Goal: Task Accomplishment & Management: Use online tool/utility

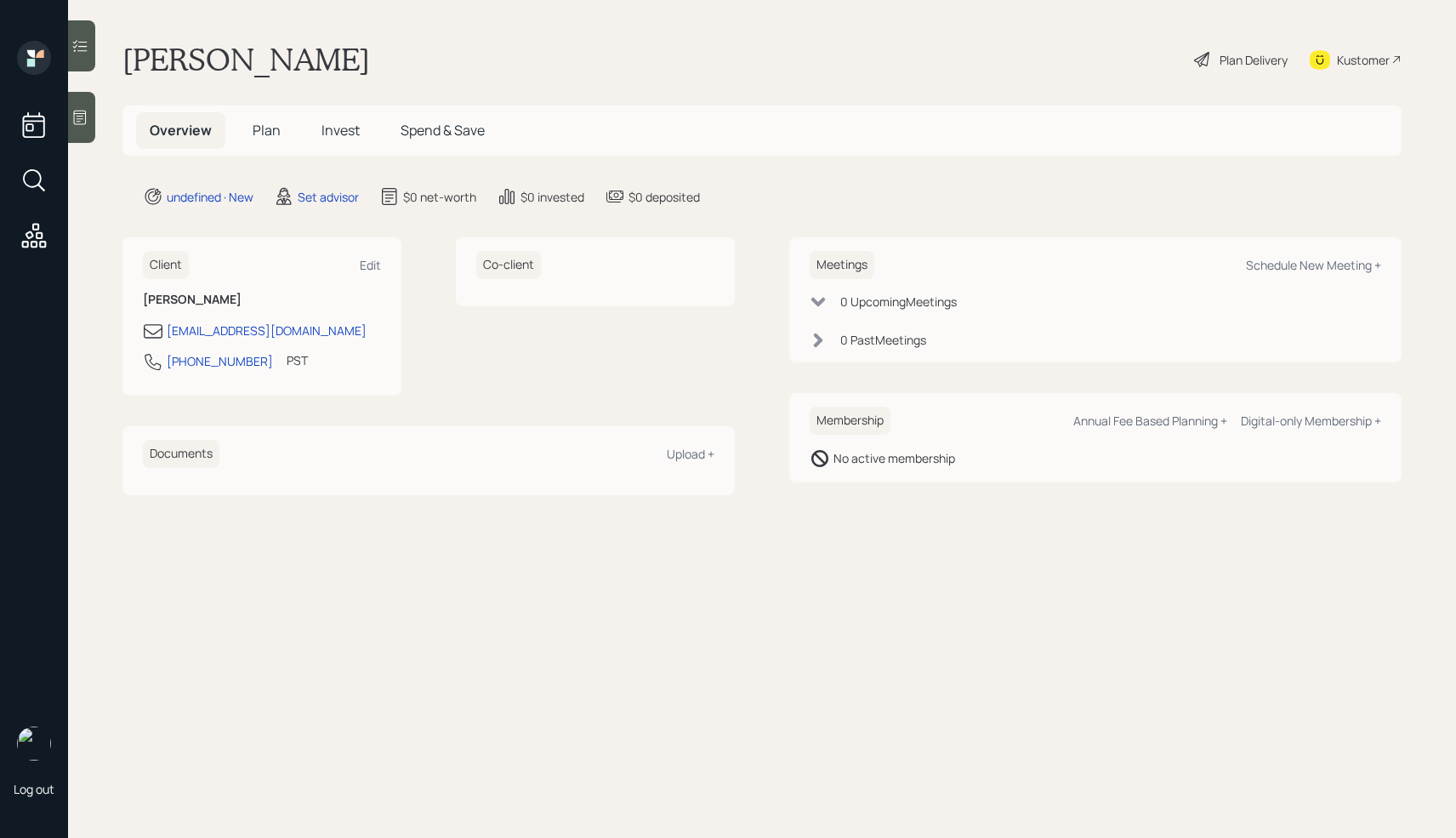
click at [67, 119] on div "Log out" at bounding box center [34, 419] width 68 height 838
click at [83, 119] on icon at bounding box center [80, 118] width 17 height 17
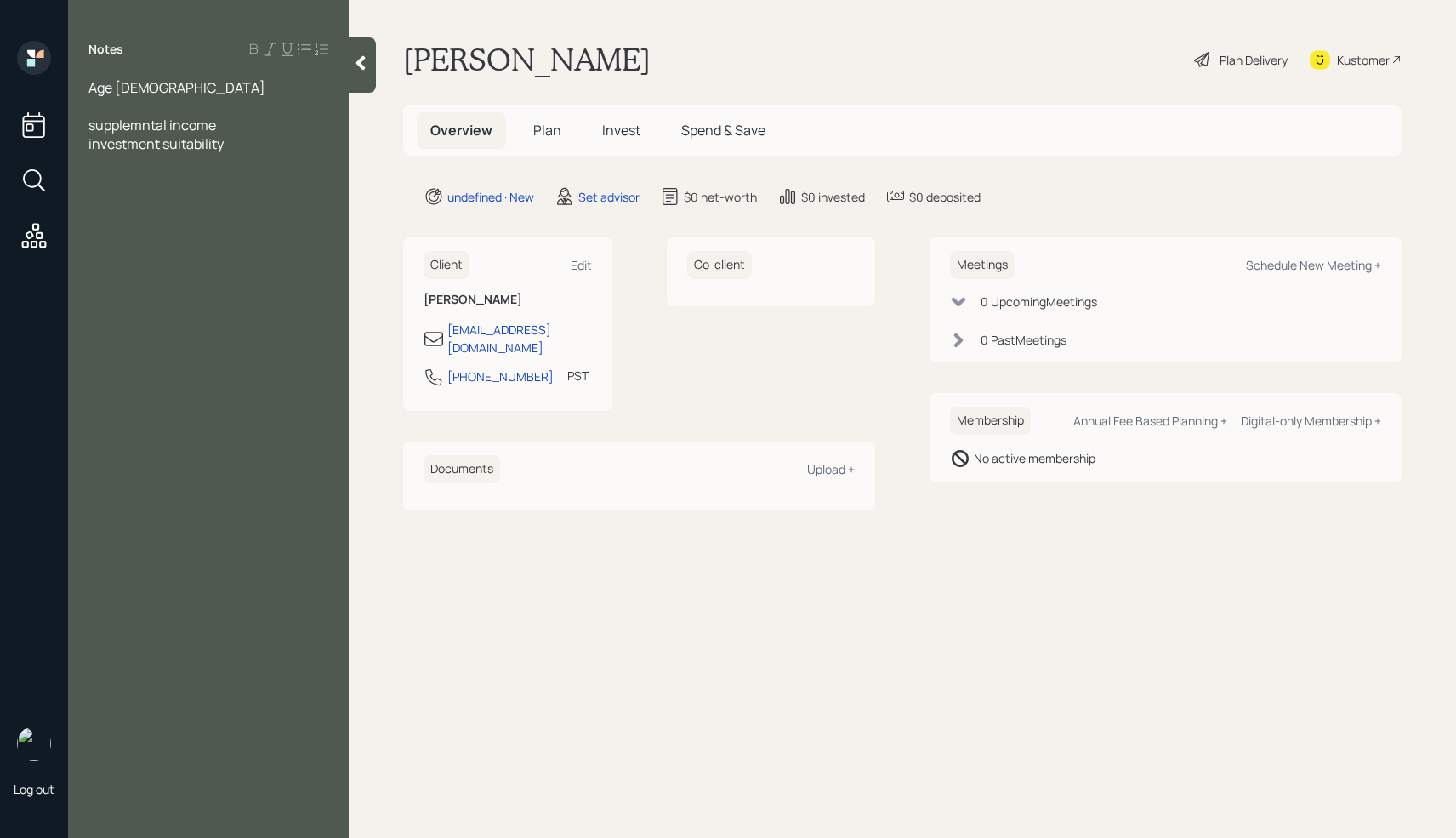
click at [108, 108] on div at bounding box center [208, 107] width 240 height 19
click at [102, 160] on div at bounding box center [208, 163] width 240 height 19
click at [89, 181] on span "170k" at bounding box center [101, 181] width 27 height 19
click at [193, 177] on div "Annuity - 170k" at bounding box center [208, 181] width 240 height 19
click at [90, 184] on span "Annuity - 170k" at bounding box center [132, 181] width 88 height 19
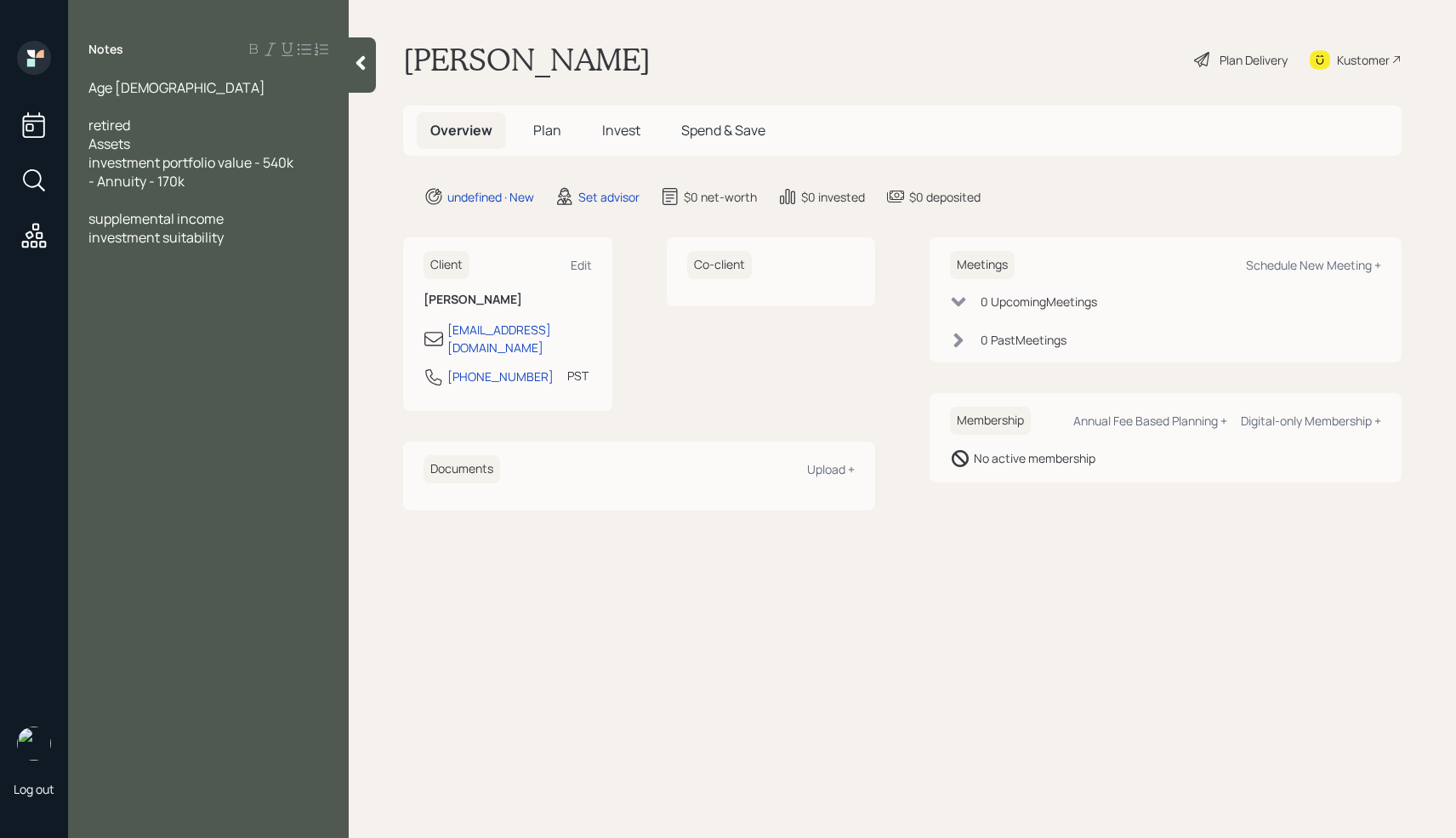
click at [91, 167] on span "investment portfolio value - 540k" at bounding box center [191, 163] width 205 height 19
drag, startPoint x: 307, startPoint y: 164, endPoint x: 67, endPoint y: 160, distance: 240.0
click at [67, 160] on div "Log out Notes Age 73 retired Assets Investment portfolio value - 540k - Annuity…" at bounding box center [728, 419] width 1456 height 838
click at [287, 49] on icon at bounding box center [288, 49] width 14 height 14
click at [238, 194] on div at bounding box center [208, 200] width 240 height 19
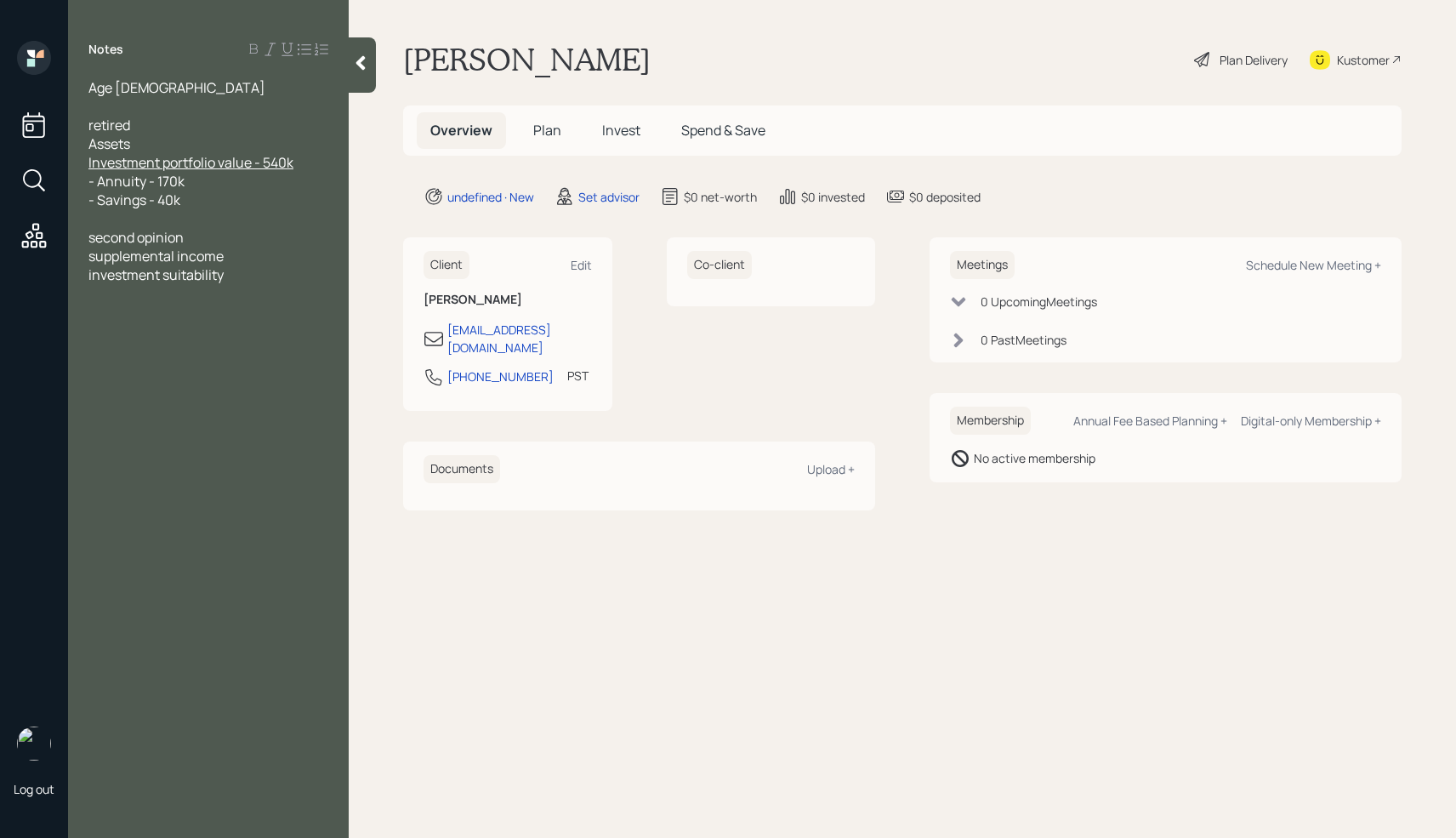
click at [209, 204] on div "- Savings - 40k" at bounding box center [208, 200] width 240 height 19
click at [238, 294] on div "investment suitability" at bounding box center [208, 294] width 240 height 19
click at [181, 228] on div at bounding box center [208, 238] width 240 height 19
click at [245, 243] on span "- Brokerage Account - 12895" at bounding box center [176, 238] width 176 height 19
click at [230, 237] on span "- Brokerage Account - 12,895" at bounding box center [178, 238] width 180 height 19
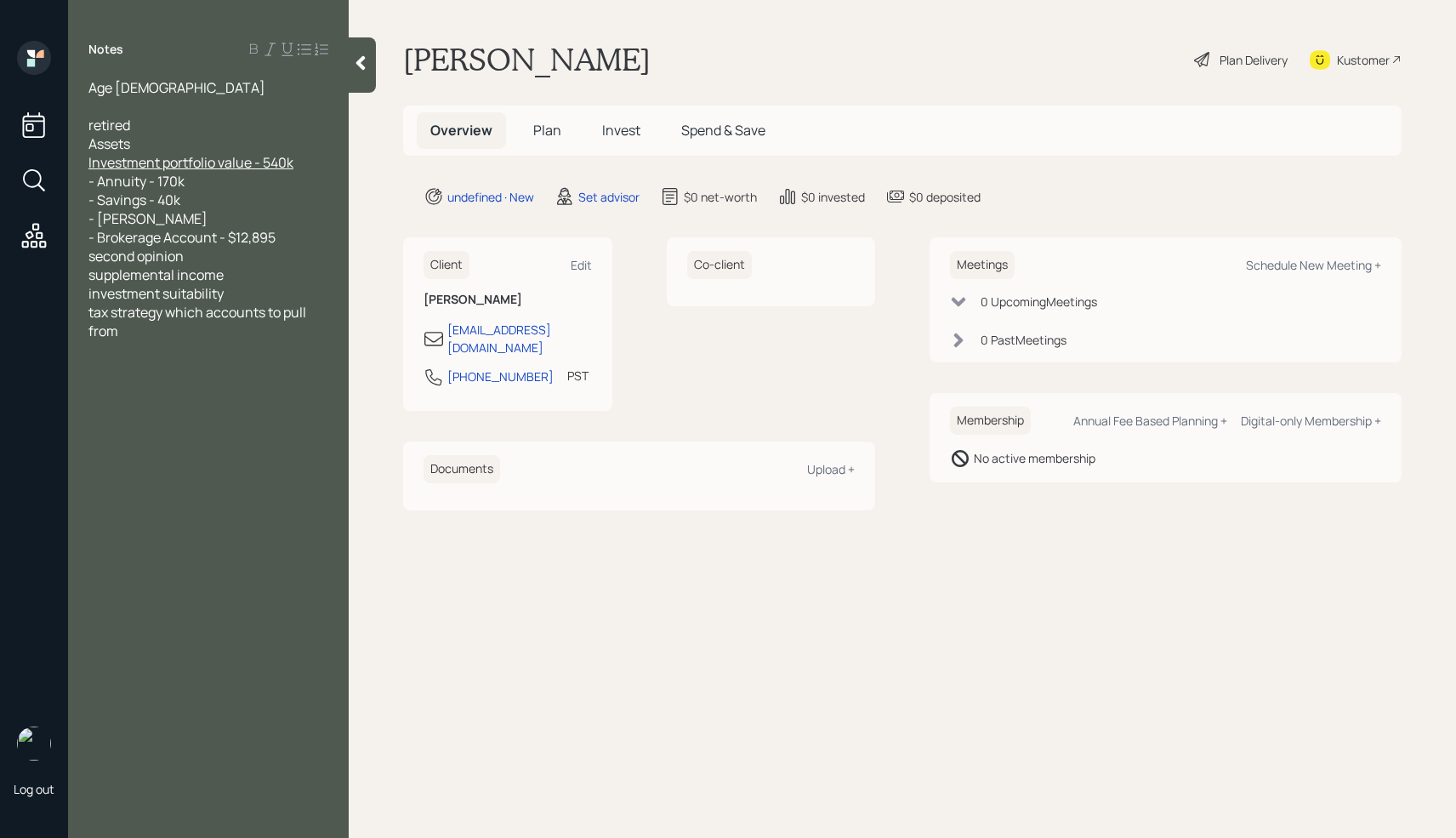
click at [173, 228] on span "- Brokerage Account - $12,895" at bounding box center [182, 238] width 187 height 19
click at [174, 221] on div "- Roth IRA" at bounding box center [208, 219] width 240 height 19
click at [152, 217] on span "- Roth IRA-" at bounding box center [151, 219] width 125 height 19
click at [159, 180] on span "- Annuity - 170k" at bounding box center [136, 181] width 96 height 19
click at [160, 202] on span "- Savings - 40k" at bounding box center [134, 200] width 92 height 19
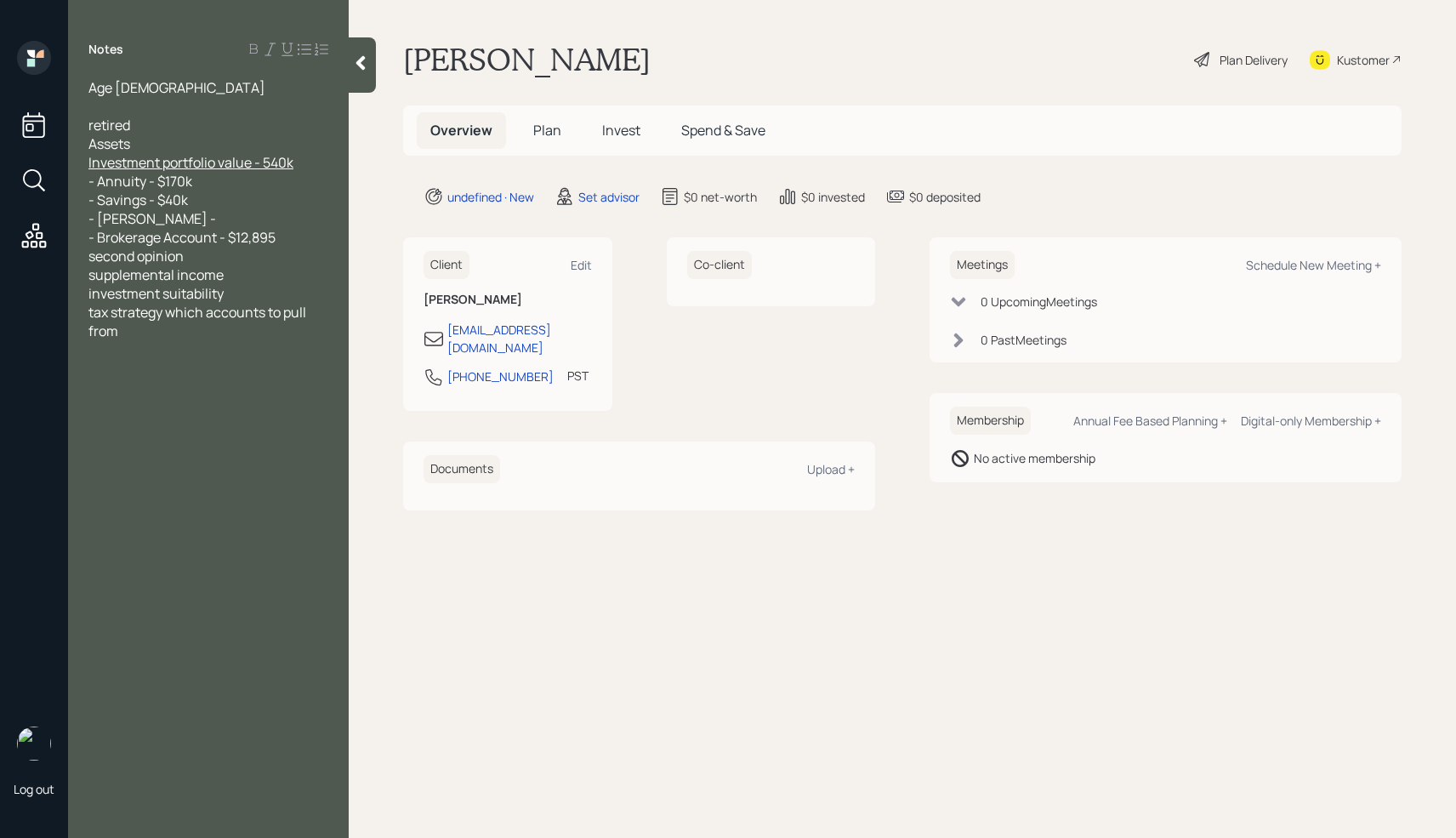
click at [186, 222] on div "- Roth IRA -" at bounding box center [208, 219] width 240 height 19
click at [162, 213] on span "- Roth IRA - 137k" at bounding box center [166, 219] width 157 height 19
click at [219, 219] on div "- Roth IRA - $137k" at bounding box center [208, 219] width 240 height 19
drag, startPoint x: 278, startPoint y: 242, endPoint x: 48, endPoint y: 244, distance: 230.0
click at [48, 244] on div "Log out Notes Age 73 retired Assets Investment portfolio value - 540k - Annuity…" at bounding box center [728, 419] width 1456 height 838
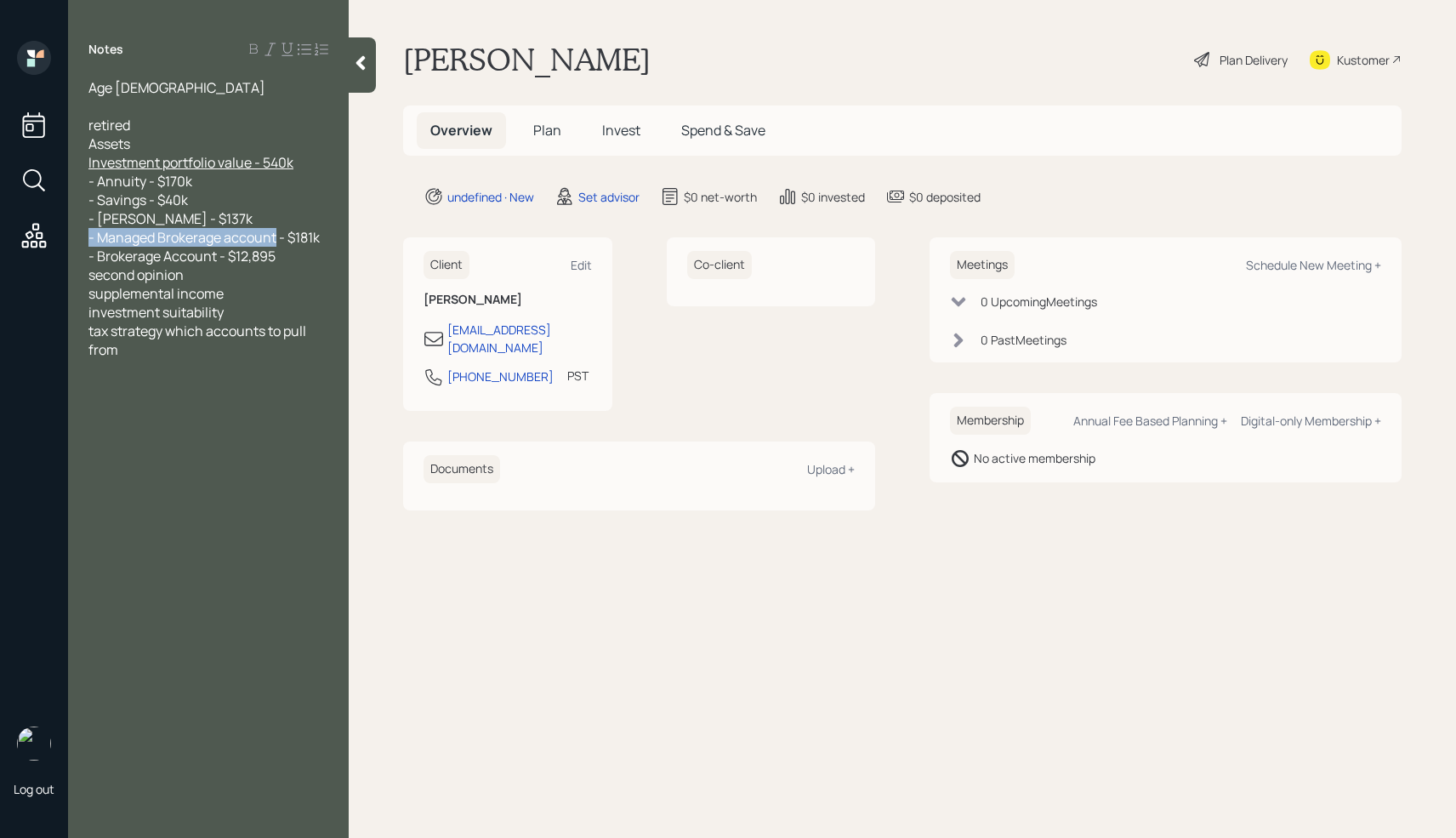
copy span "- Managed Brokerage account"
click at [335, 239] on div "Age 73 retired Assets Investment portfolio value - 540k - Annuity - $170k - Sav…" at bounding box center [208, 219] width 281 height 281
click at [330, 238] on div "Age 73 retired Assets Investment portfolio value - 540k - Annuity - $170k - Sav…" at bounding box center [208, 219] width 281 height 281
click at [327, 244] on div "- Managed Brokerage account - $181k" at bounding box center [208, 238] width 240 height 19
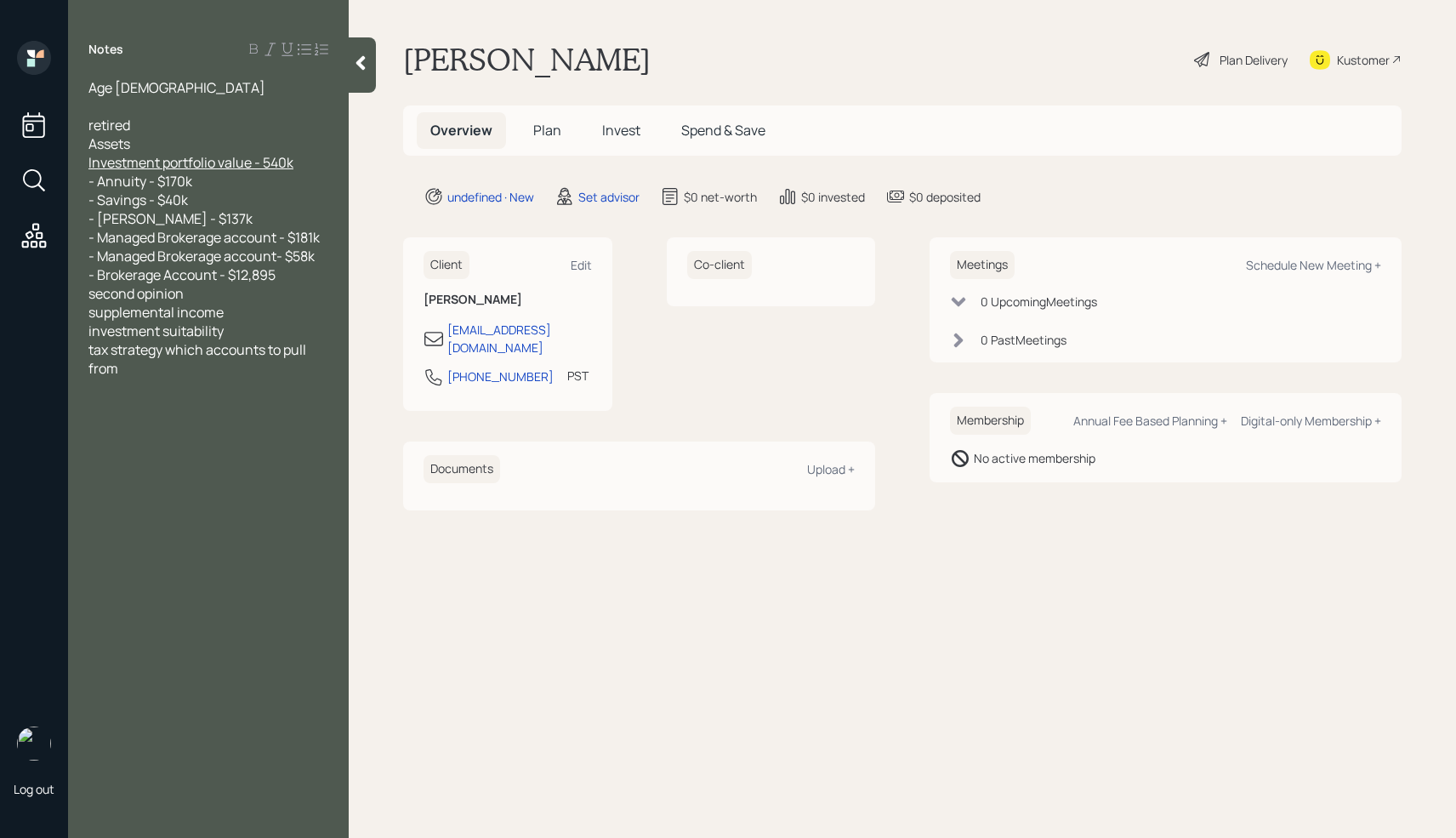
click at [99, 221] on span "- Roth IRA - $137k" at bounding box center [170, 219] width 164 height 19
click at [293, 280] on div "- Brokerage Account - $12,895" at bounding box center [208, 275] width 240 height 19
click at [298, 278] on div "- Brokerage Account - $12,895" at bounding box center [208, 275] width 240 height 19
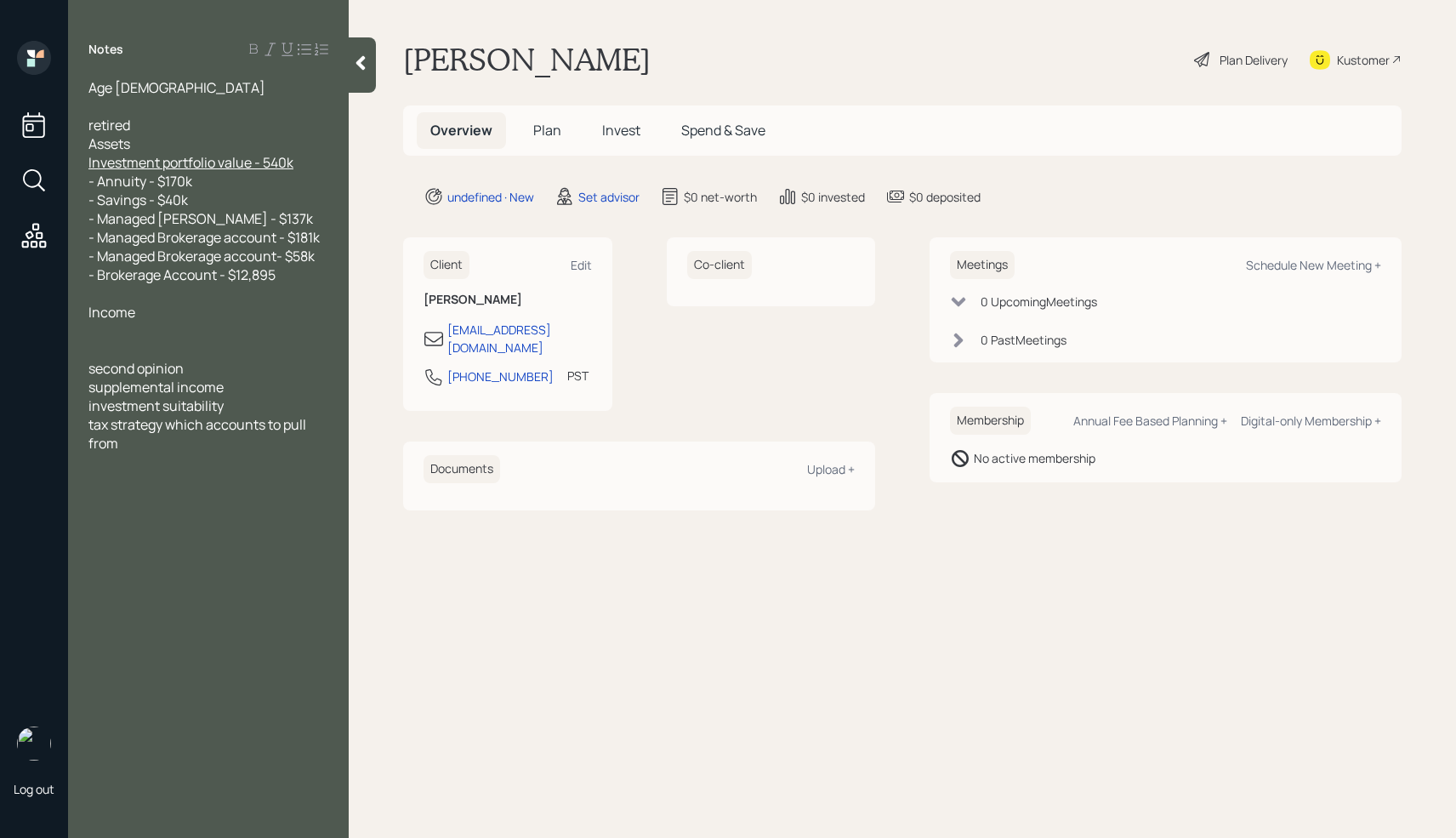
click at [107, 326] on div at bounding box center [208, 331] width 240 height 19
click at [190, 336] on div "SS- 1800 Net" at bounding box center [208, 331] width 240 height 19
click at [221, 331] on span "SS- 1800 Net a monmth" at bounding box center [161, 331] width 147 height 19
click at [156, 349] on span "Pension- 400 a month" at bounding box center [158, 350] width 139 height 19
click at [247, 363] on div at bounding box center [208, 369] width 240 height 19
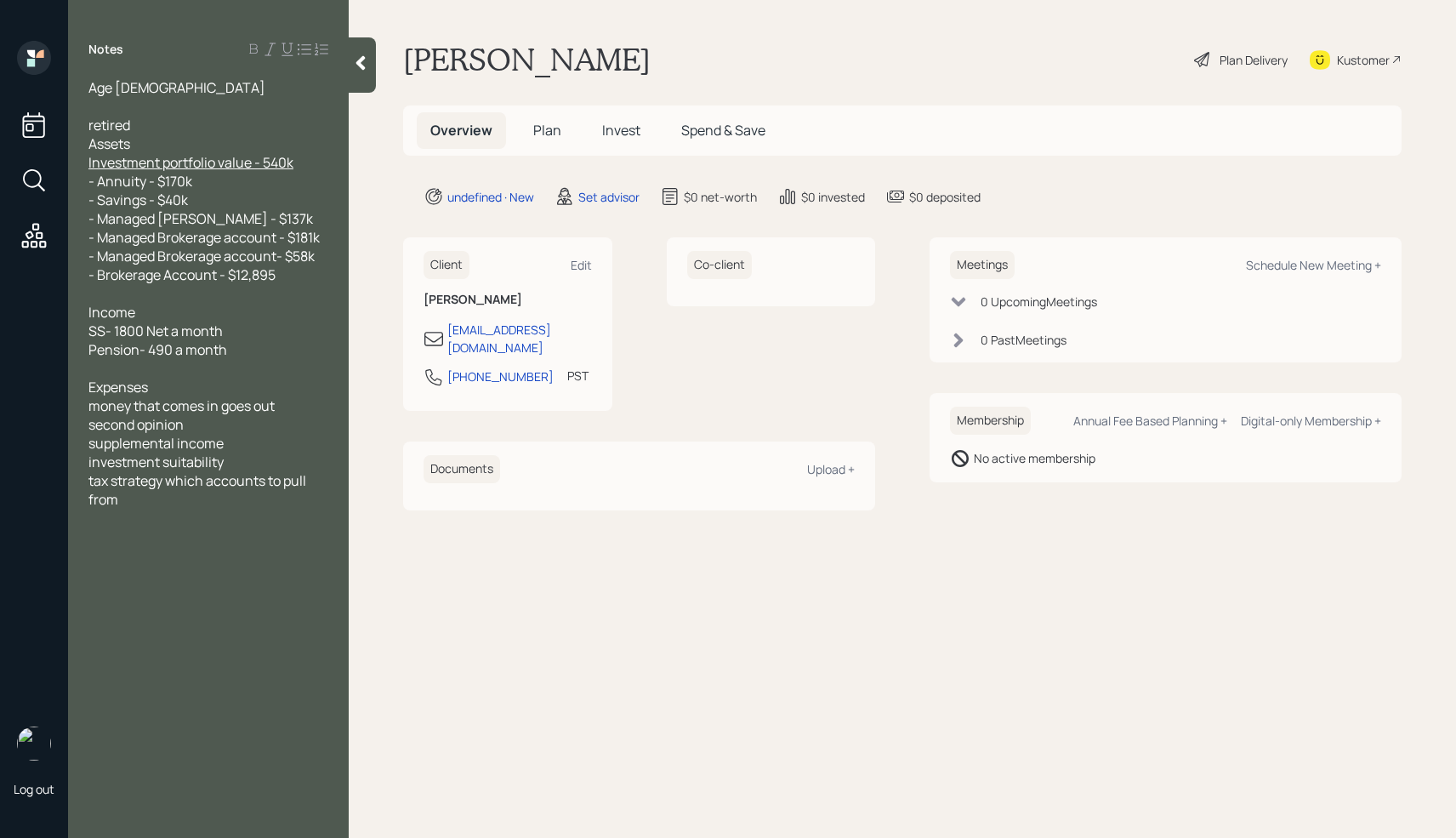
click at [98, 409] on span "money that comes in goes out" at bounding box center [181, 406] width 186 height 19
click at [295, 416] on div "second opinion" at bounding box center [208, 425] width 240 height 19
click at [291, 405] on div "Money that comes in goes out" at bounding box center [208, 406] width 240 height 19
click at [201, 463] on div "second opinion" at bounding box center [208, 462] width 240 height 19
click at [112, 429] on div at bounding box center [208, 425] width 240 height 19
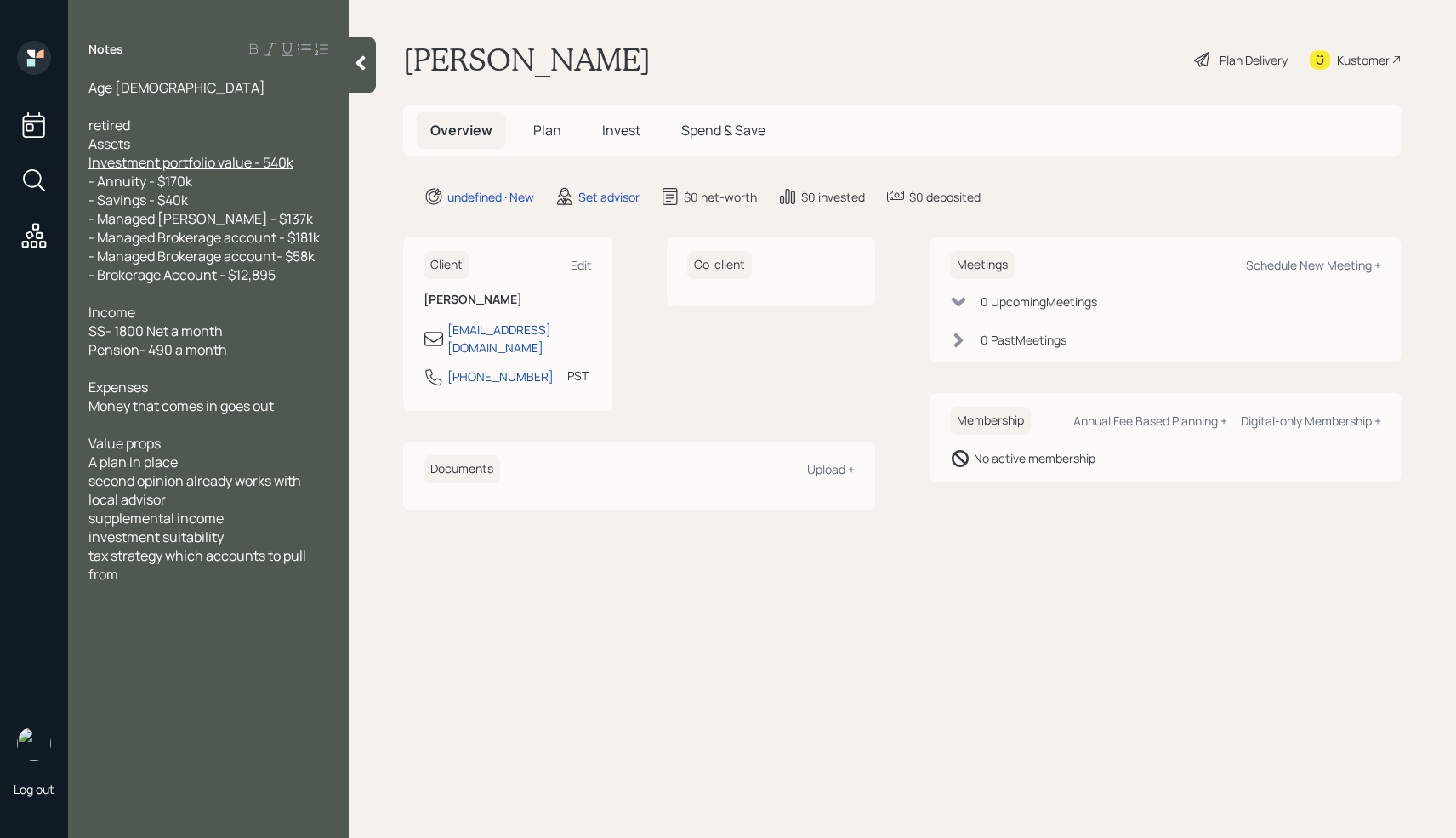
drag, startPoint x: 178, startPoint y: 448, endPoint x: 52, endPoint y: 442, distance: 126.1
click at [52, 442] on div "Log out Notes Age 73 retired Assets Investment portfolio value - 540k - Annuity…" at bounding box center [728, 419] width 1456 height 838
click at [246, 49] on icon at bounding box center [253, 49] width 14 height 14
click at [258, 411] on span "Money that comes in goes out" at bounding box center [181, 406] width 186 height 19
click at [232, 425] on div at bounding box center [208, 425] width 240 height 19
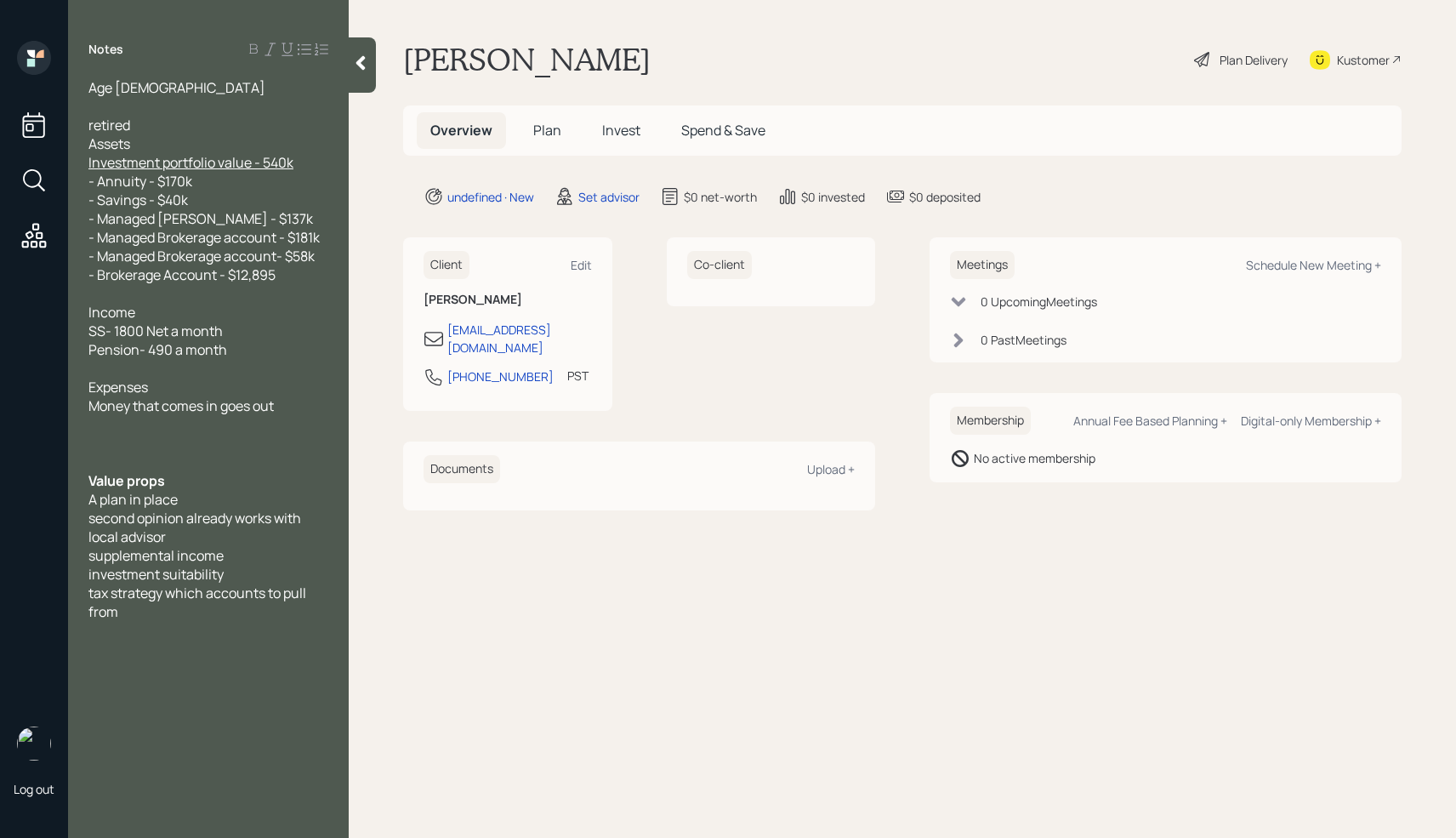
click at [121, 101] on div at bounding box center [208, 107] width 240 height 19
click at [127, 100] on div at bounding box center [208, 107] width 240 height 19
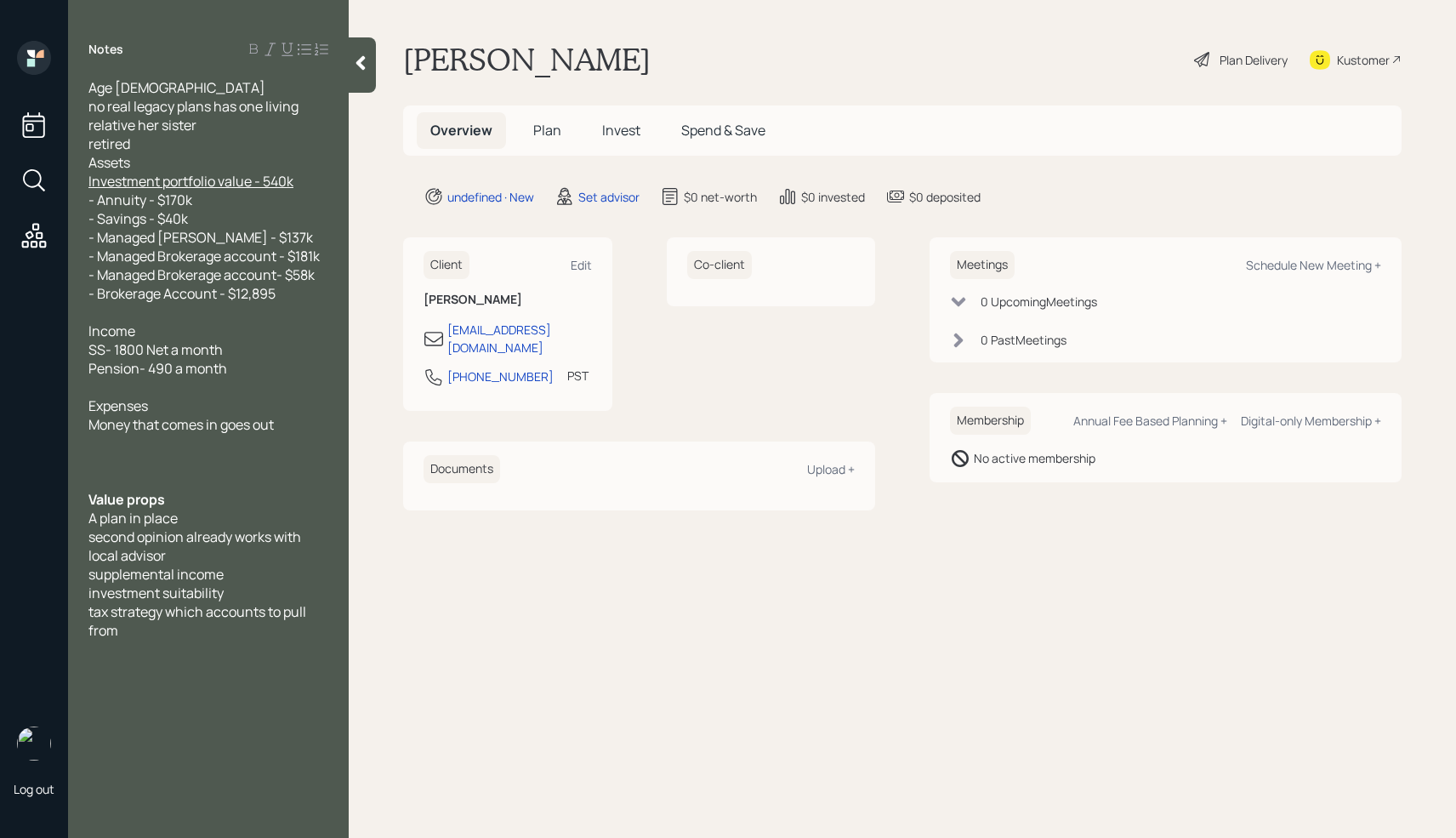
click at [125, 633] on div "tax strategy which accounts to pull from" at bounding box center [208, 621] width 240 height 37
click at [1309, 265] on div "Schedule New Meeting +" at bounding box center [1314, 265] width 135 height 16
select select "round-robin"
